Goal: Check status: Check status

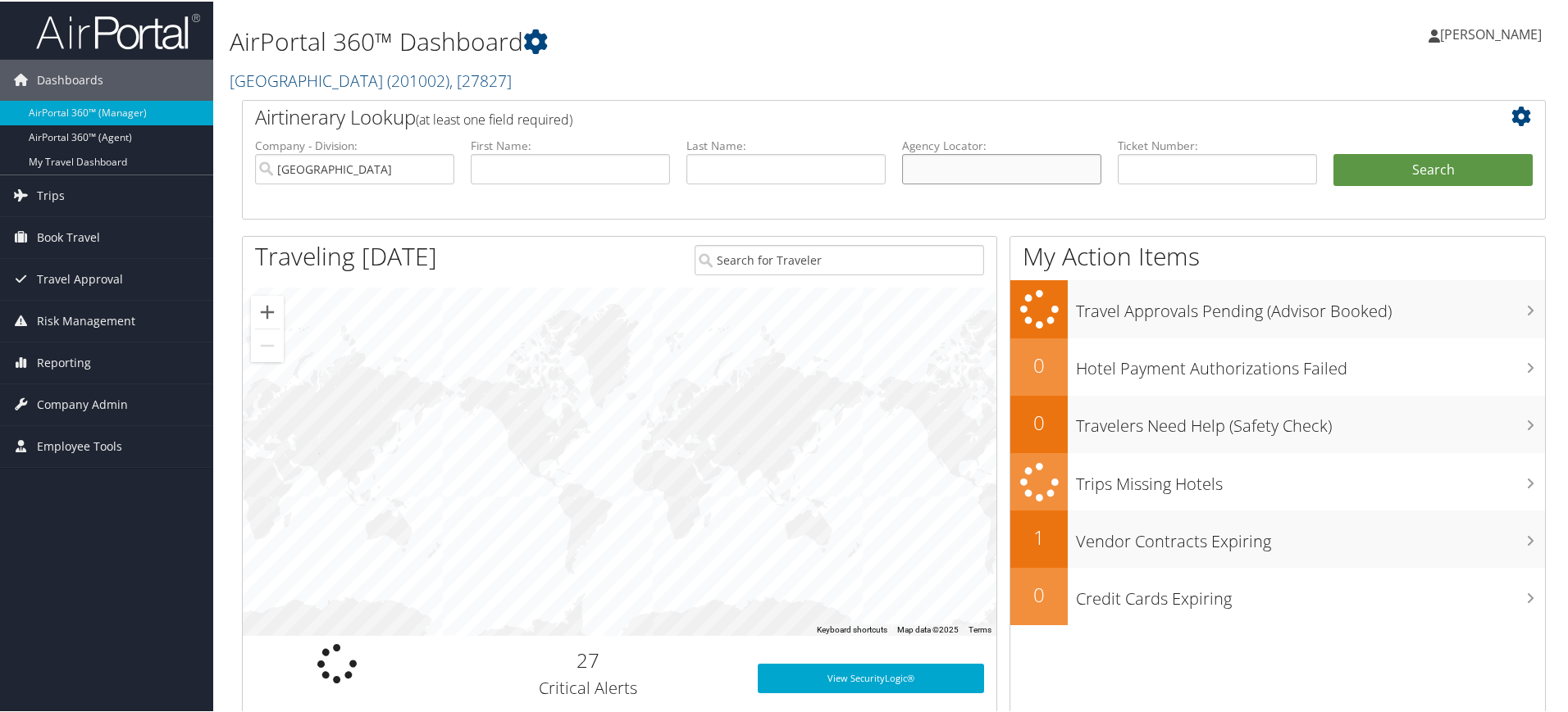
click at [970, 166] on input "text" at bounding box center [1001, 167] width 199 height 30
paste input "DN2FLM"
type input "DN2FLM"
click at [442, 168] on input "[GEOGRAPHIC_DATA]" at bounding box center [354, 167] width 199 height 30
click at [1382, 176] on button "Search" at bounding box center [1433, 168] width 199 height 33
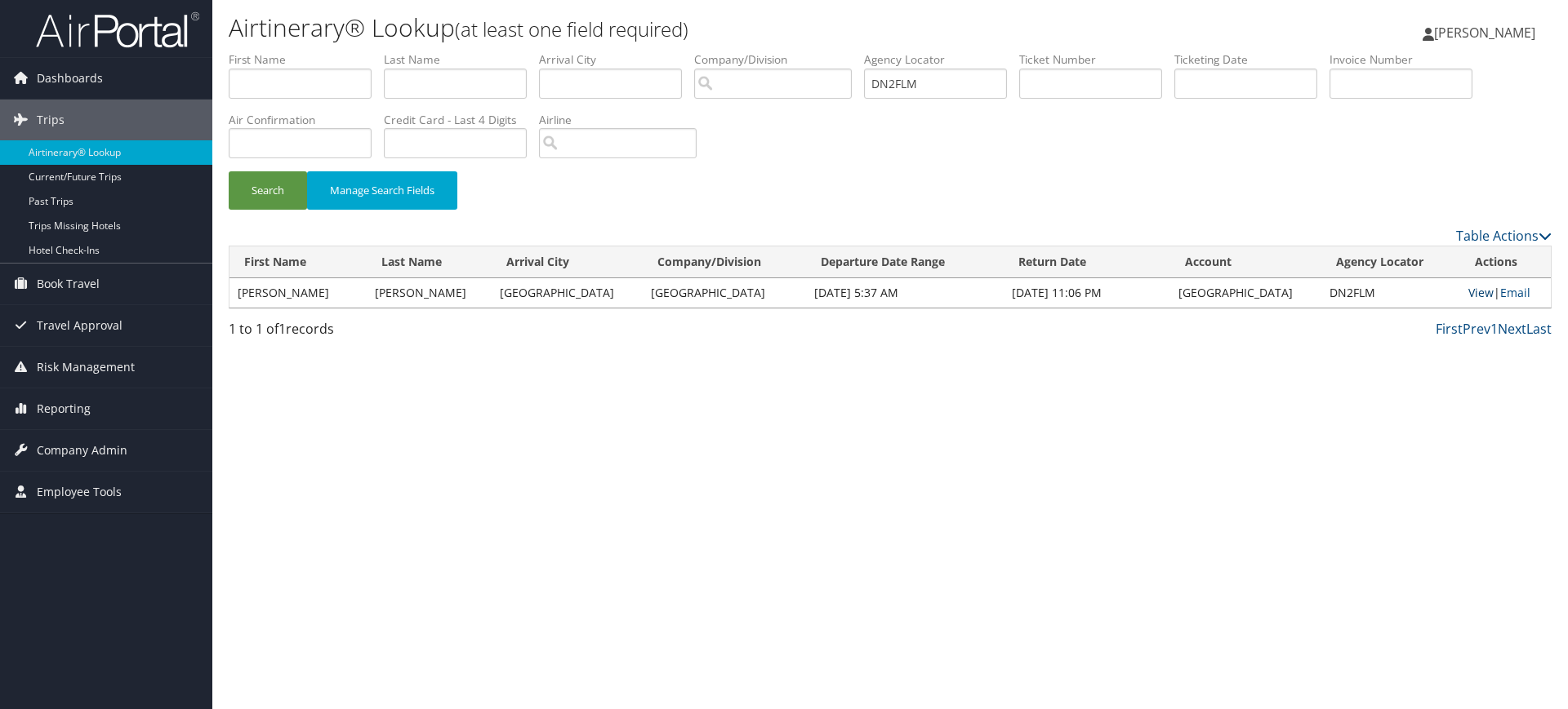
click at [1468, 290] on link "View" at bounding box center [1480, 293] width 25 height 16
click at [907, 446] on div "Airtinerary® Lookup (at least one field required) Akhilesh akshay Akhilesh aksh…" at bounding box center [890, 354] width 1356 height 709
click at [945, 82] on input "DN2FLM" at bounding box center [935, 83] width 143 height 30
paste input "15LT"
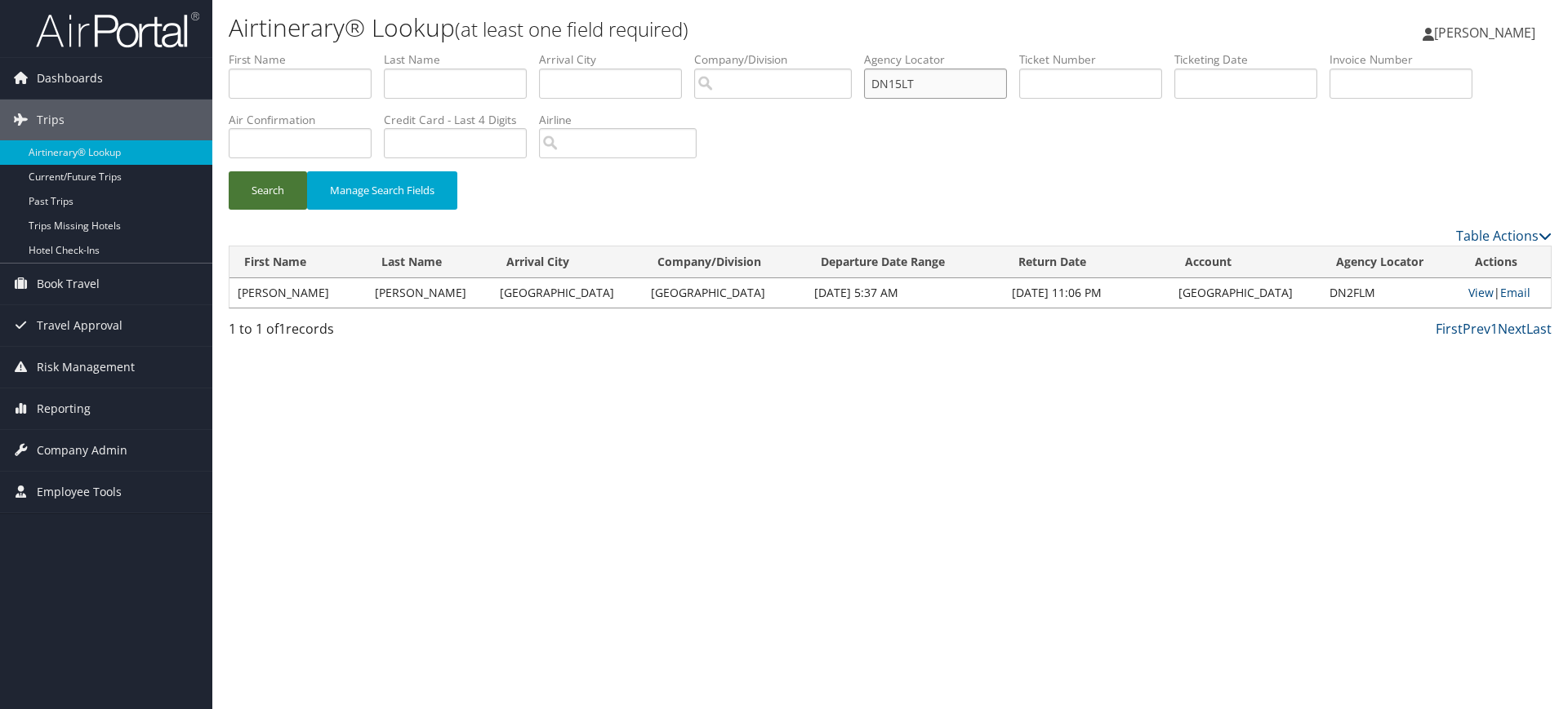
type input "DN15LT"
click at [272, 192] on button "Search" at bounding box center [268, 190] width 79 height 38
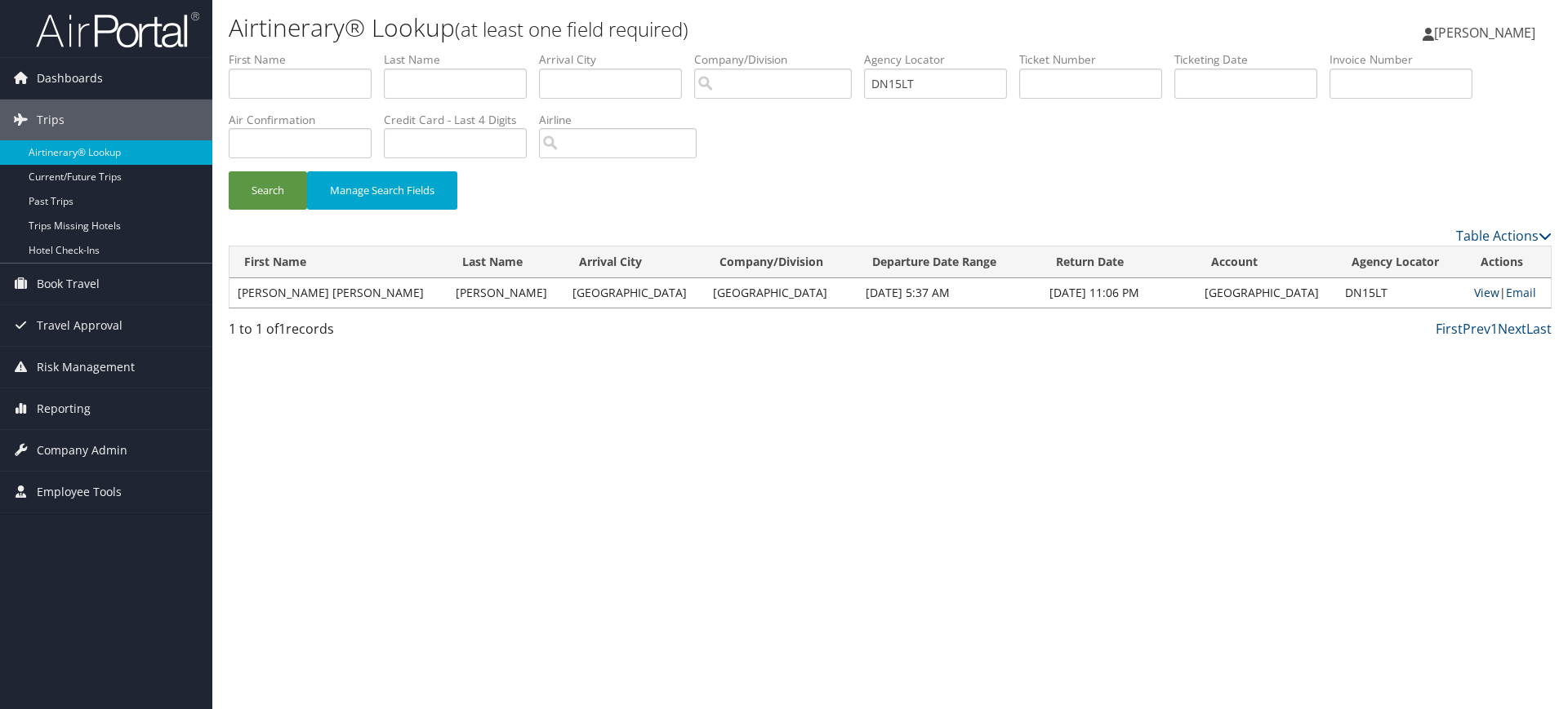
click at [1474, 291] on link "View" at bounding box center [1486, 293] width 25 height 16
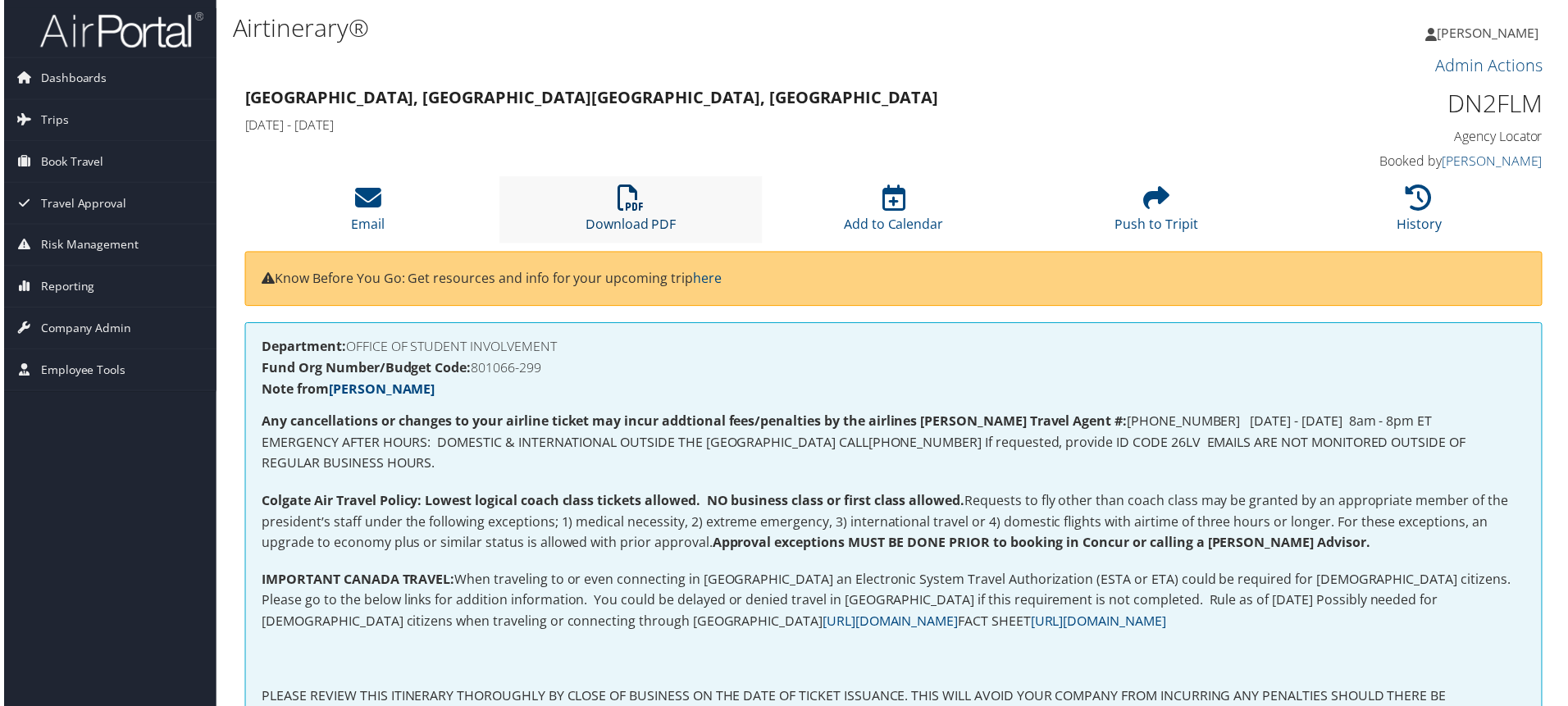
click at [622, 203] on icon at bounding box center [629, 198] width 26 height 26
